Goal: Task Accomplishment & Management: Manage account settings

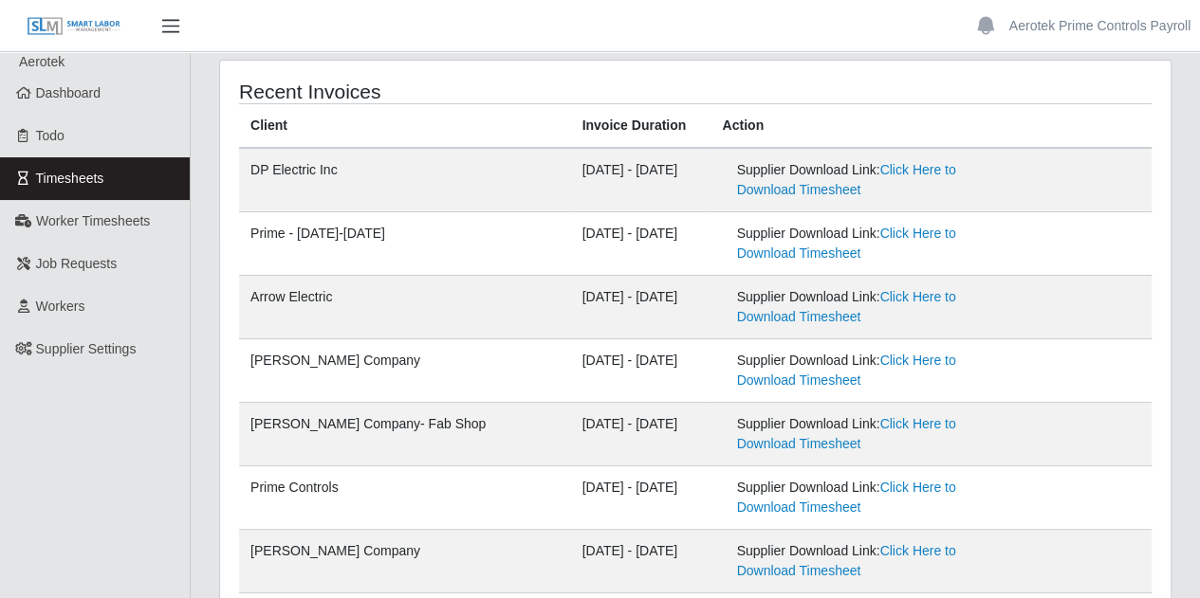
click at [177, 22] on span "button" at bounding box center [170, 26] width 25 height 22
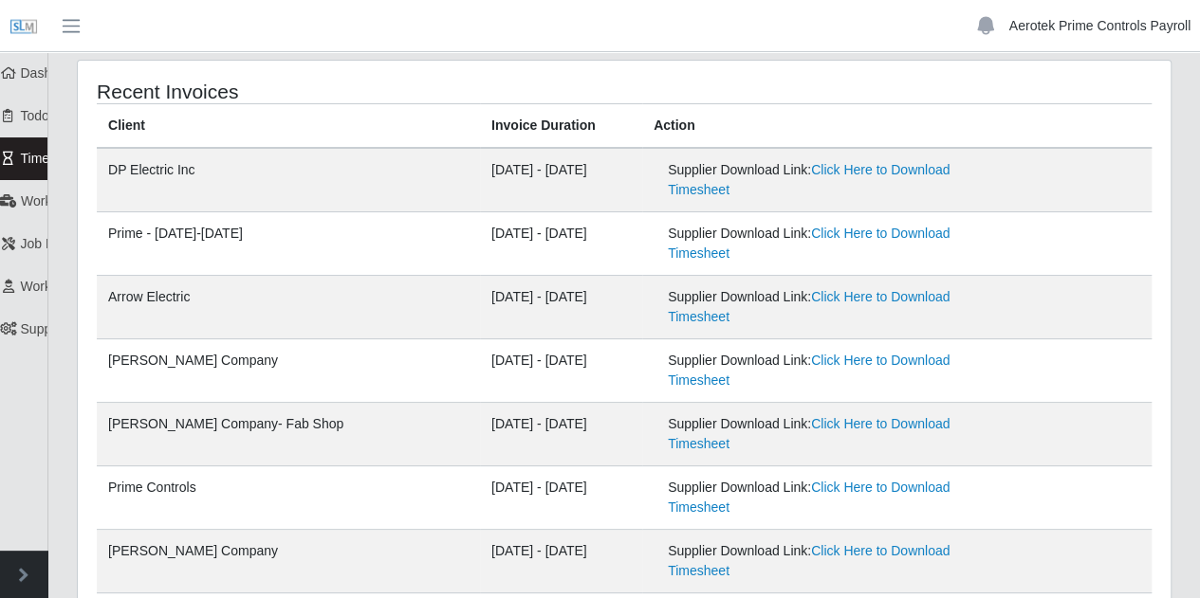
click at [1057, 32] on link "Aerotek Prime Controls Payroll" at bounding box center [1099, 26] width 181 height 20
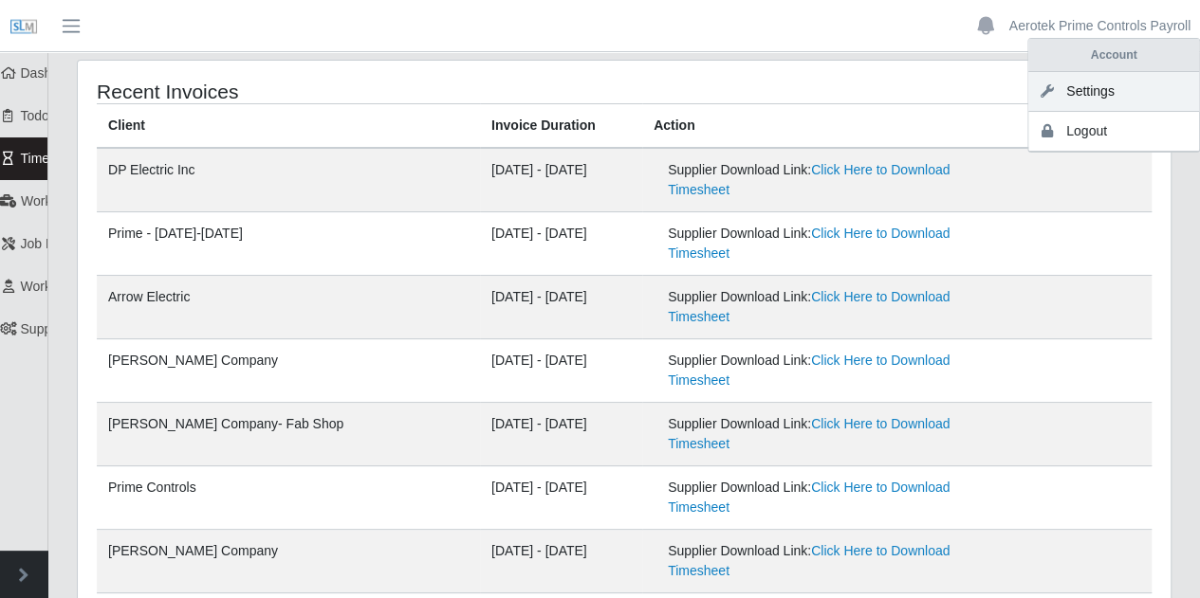
click at [1089, 87] on link "Settings" at bounding box center [1113, 92] width 171 height 40
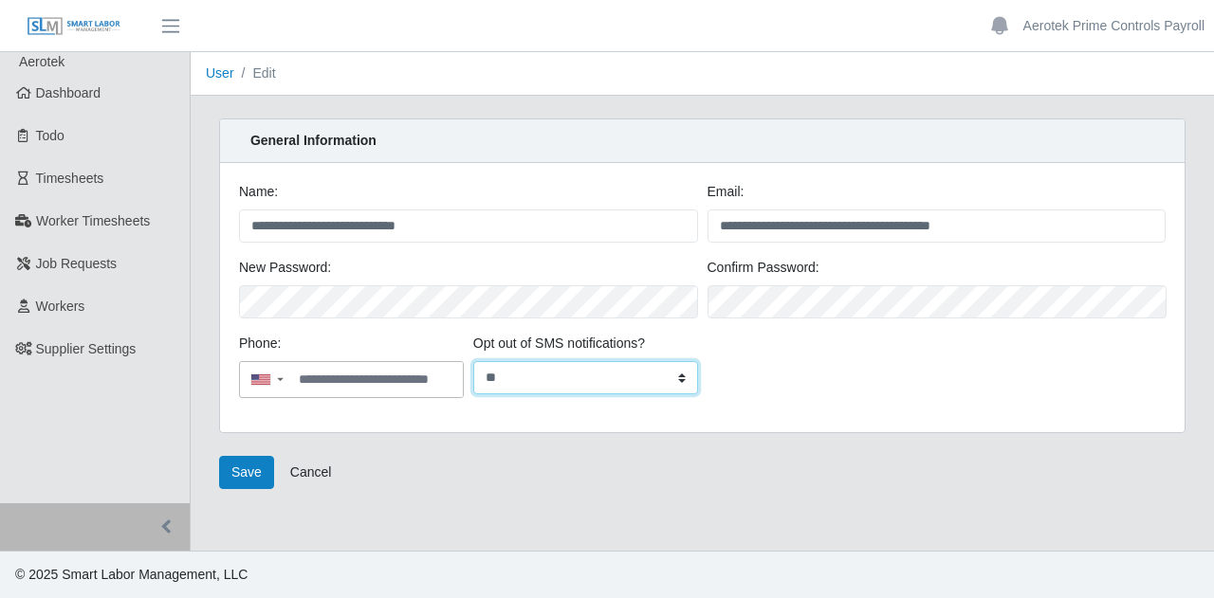
click at [596, 382] on select "*** **" at bounding box center [585, 377] width 225 height 33
select select "*"
click at [473, 361] on select "*** **" at bounding box center [585, 377] width 225 height 33
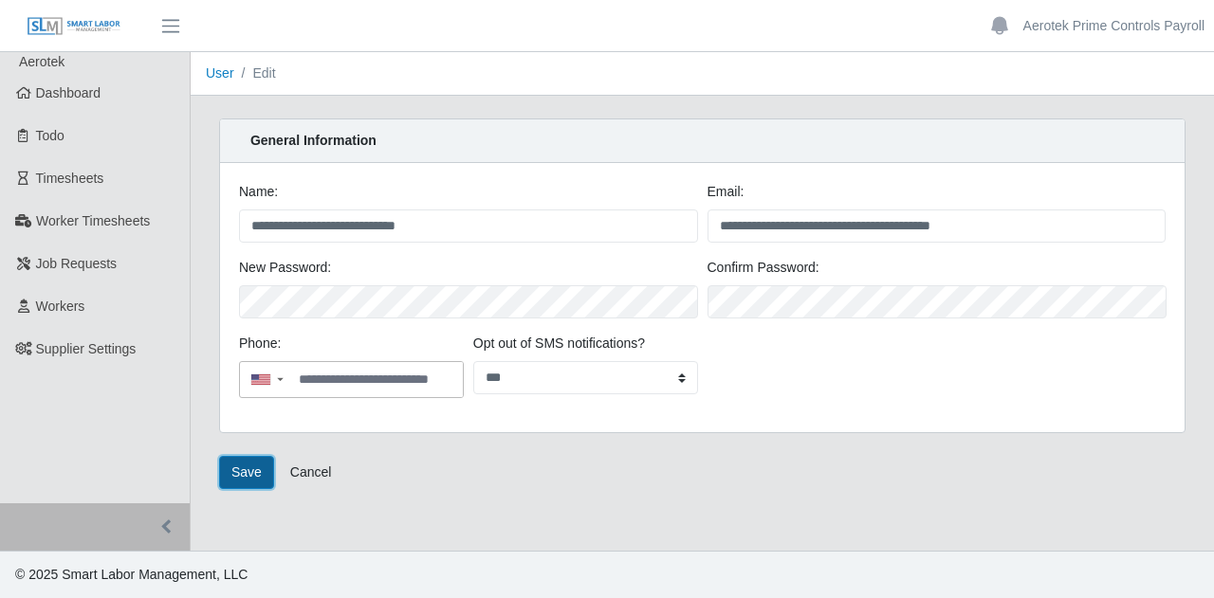
click at [236, 466] on button "Save" at bounding box center [246, 472] width 55 height 33
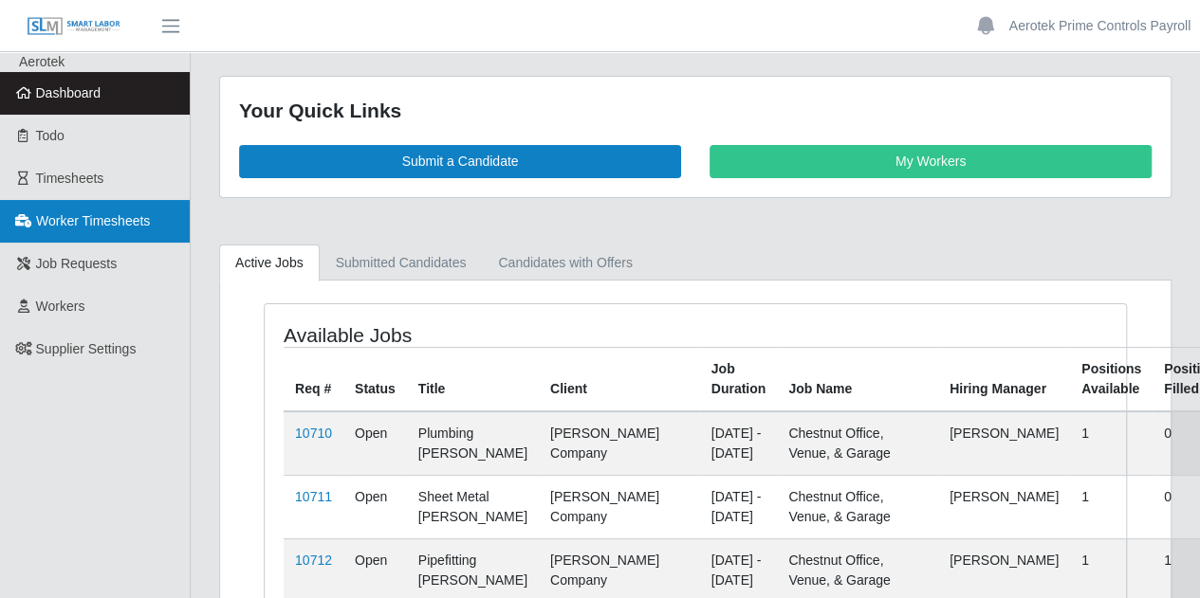
click at [93, 227] on span "Worker Timesheets" at bounding box center [93, 220] width 114 height 15
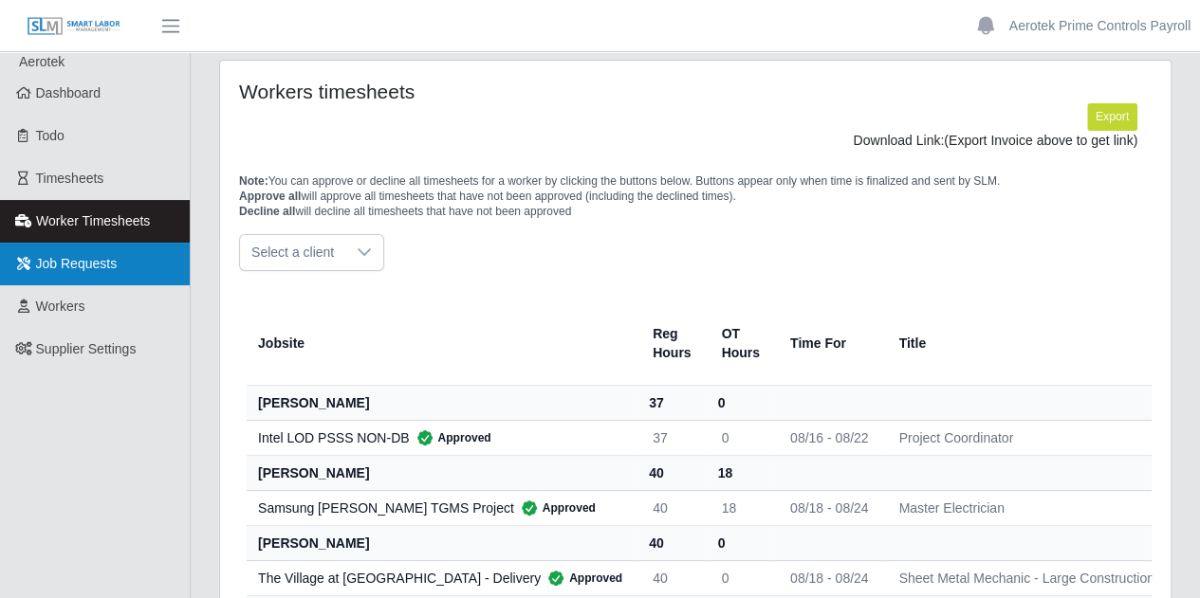
click at [97, 266] on span "Job Requests" at bounding box center [77, 263] width 82 height 15
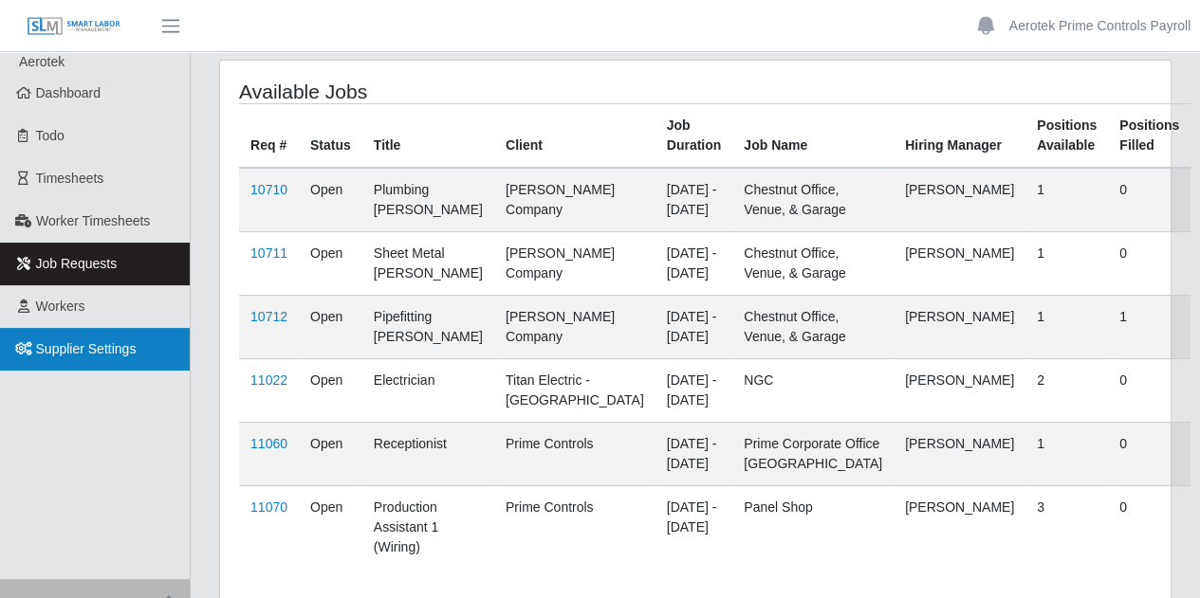
click at [90, 351] on span "Supplier Settings" at bounding box center [86, 348] width 101 height 15
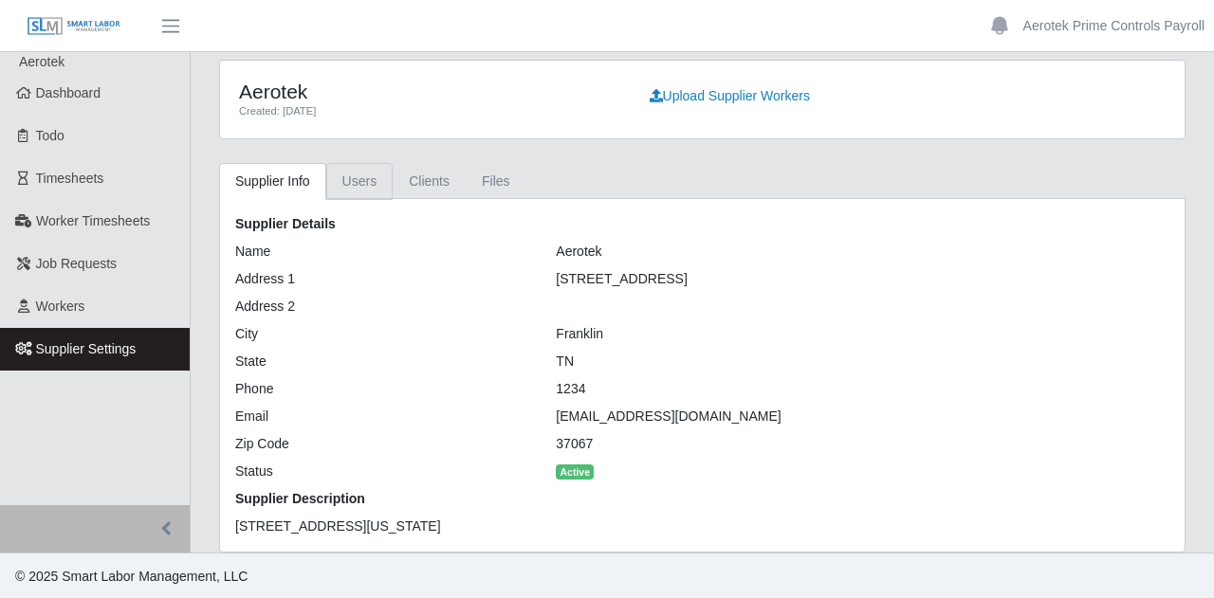
click at [357, 182] on link "Users" at bounding box center [359, 181] width 67 height 37
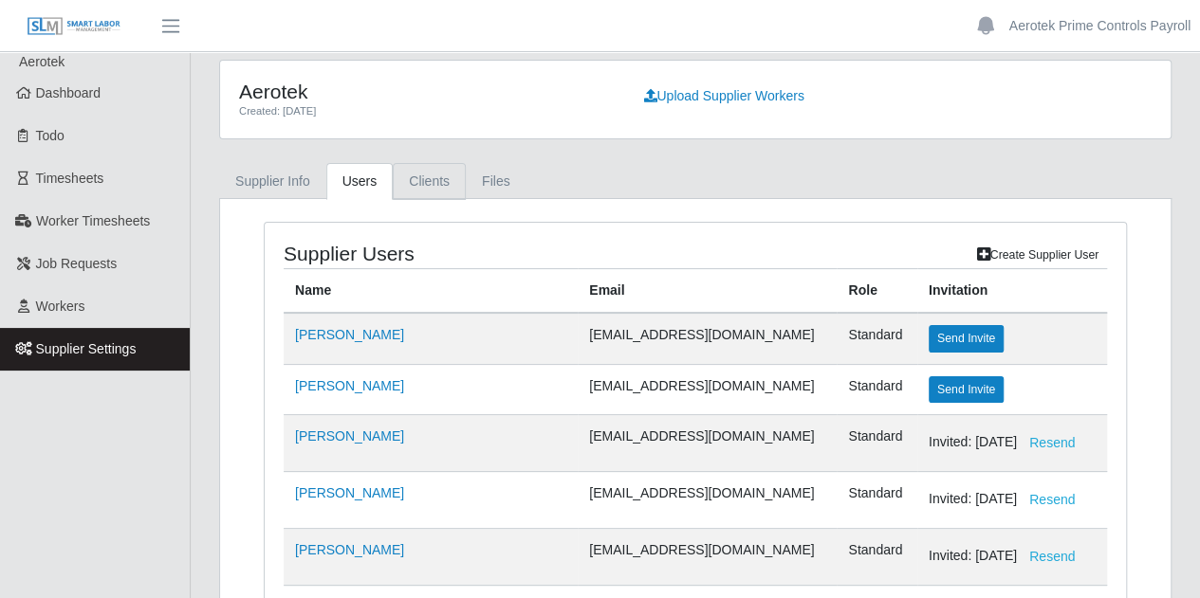
click at [431, 183] on link "Clients" at bounding box center [429, 181] width 73 height 37
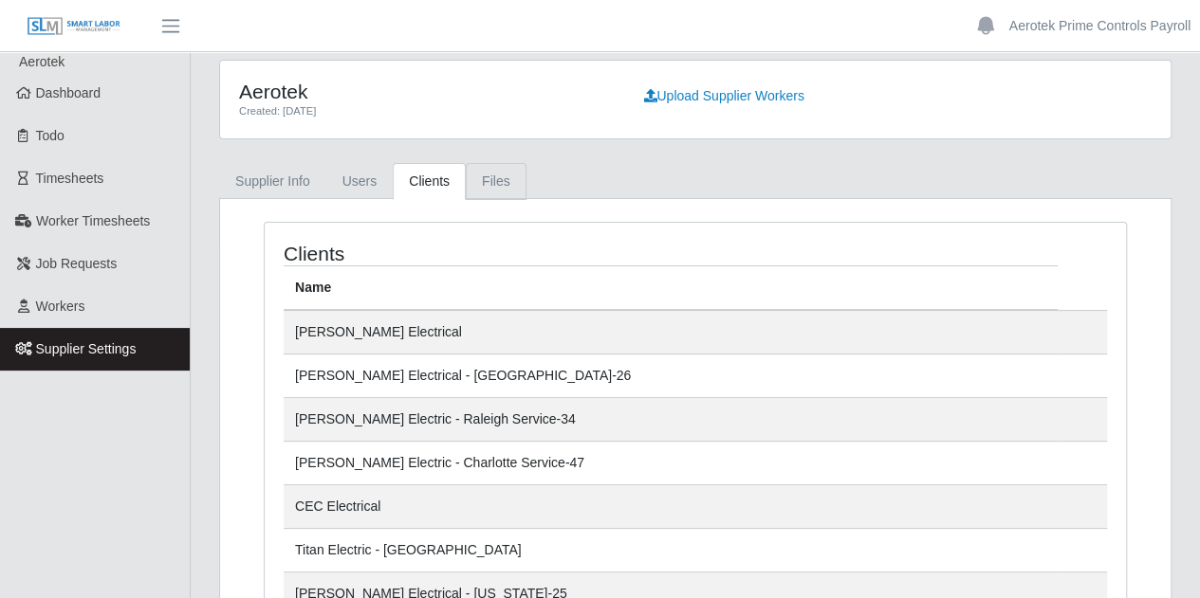
click at [486, 182] on link "Files" at bounding box center [496, 181] width 61 height 37
